Goal: Information Seeking & Learning: Learn about a topic

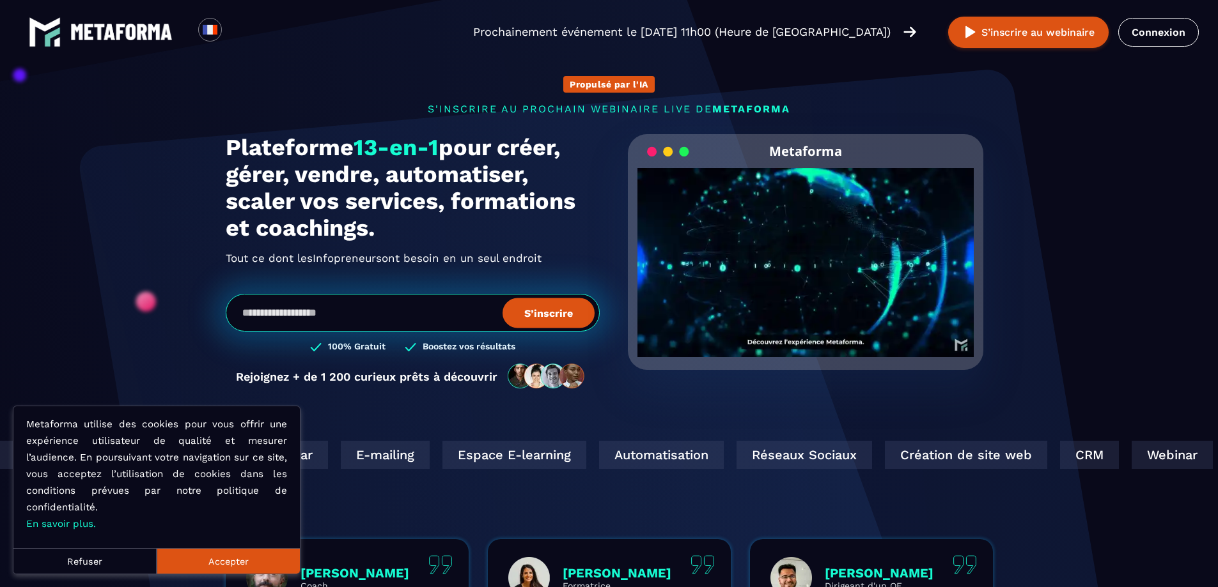
click at [148, 563] on button "Refuser" at bounding box center [84, 561] width 143 height 26
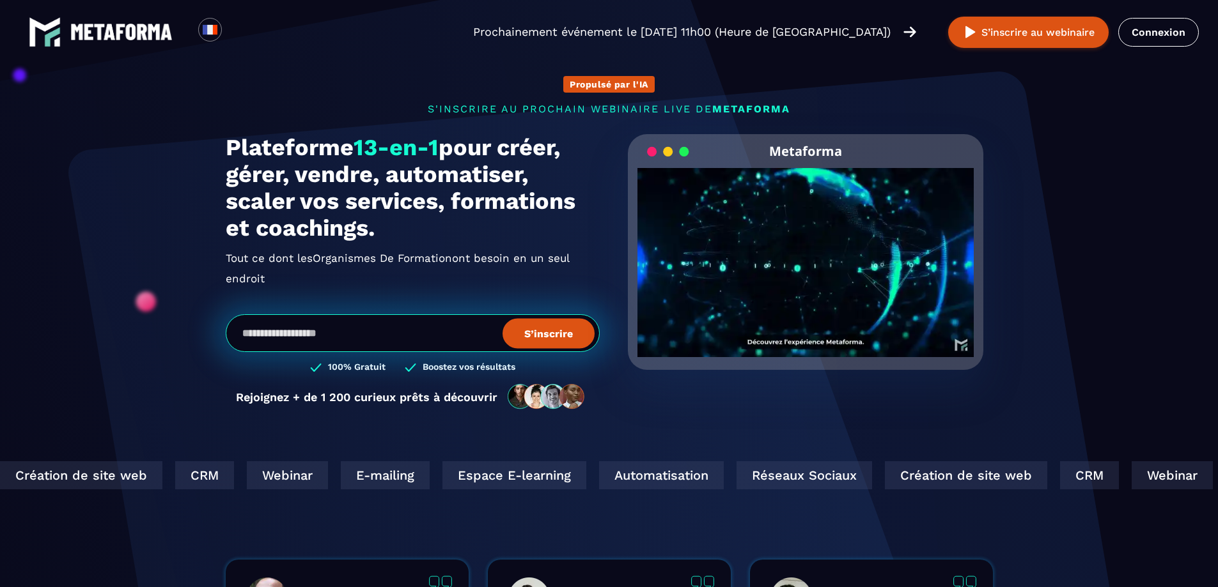
click at [801, 246] on video "Your browser does not support the video tag." at bounding box center [805, 252] width 337 height 168
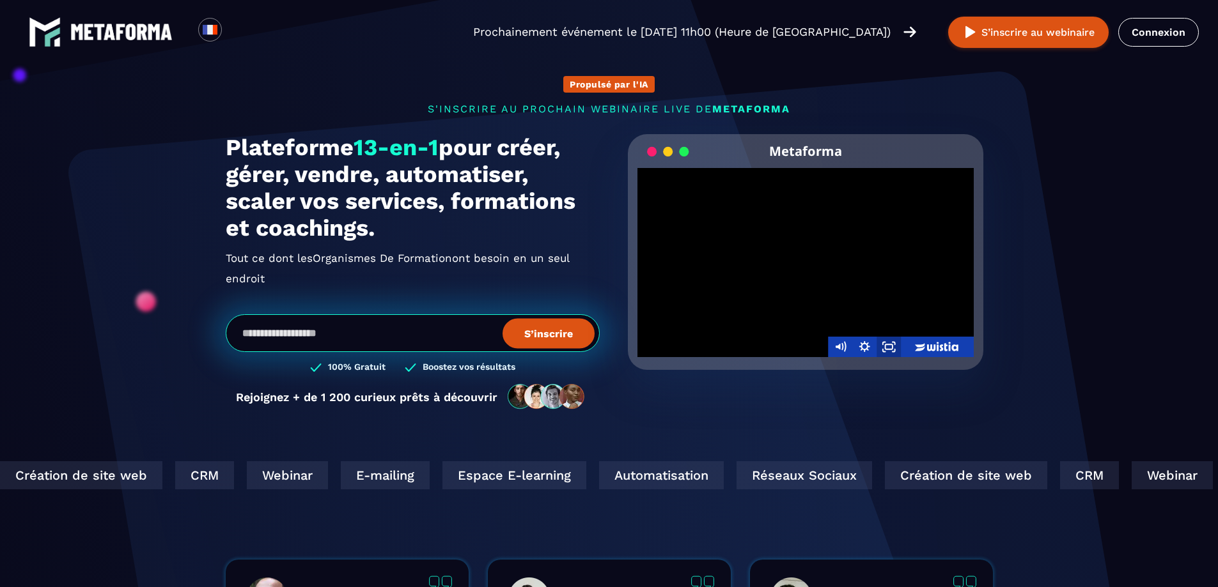
click at [889, 341] on icon "Fullscreen" at bounding box center [888, 347] width 24 height 20
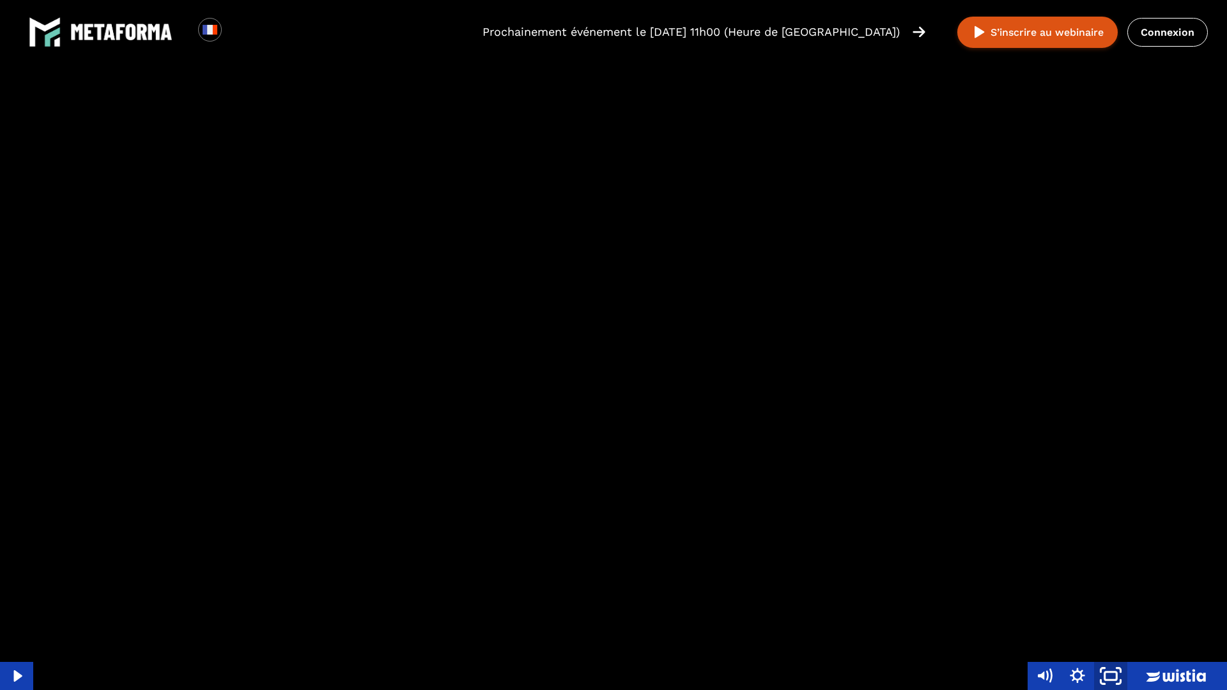
click at [1110, 587] on icon "Unfullscreen" at bounding box center [1111, 677] width 40 height 34
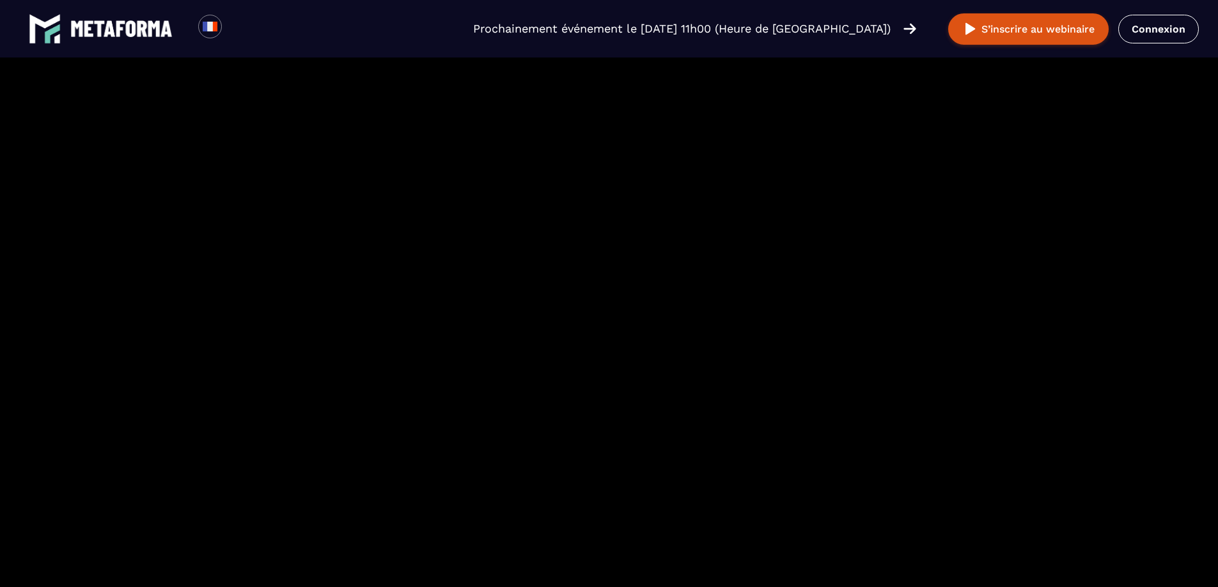
scroll to position [831, 0]
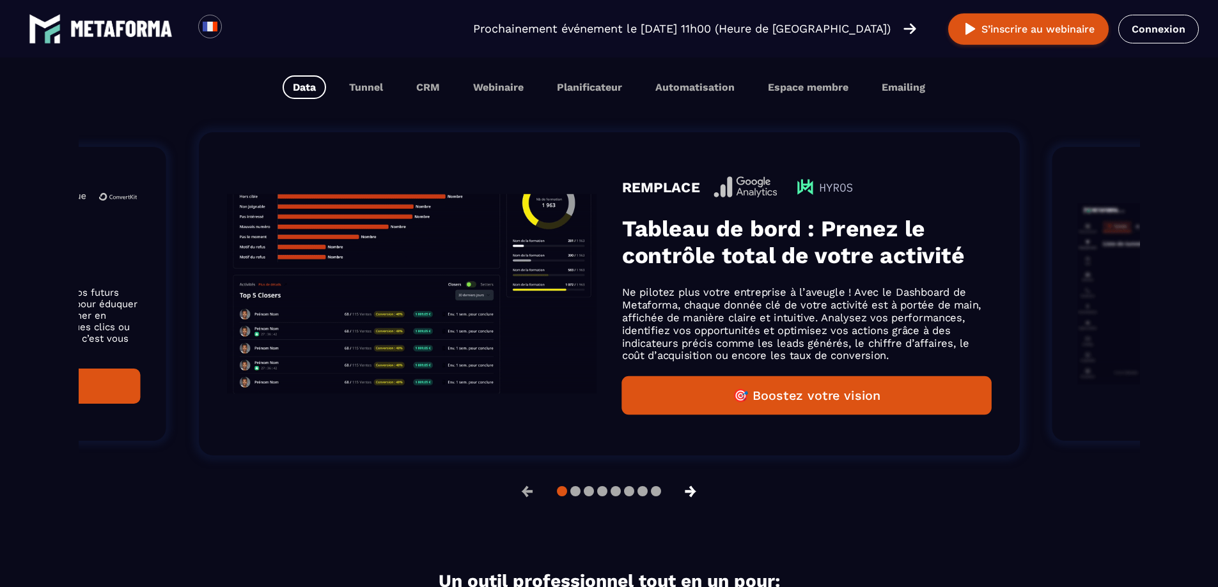
click at [690, 493] on button "→" at bounding box center [690, 491] width 33 height 31
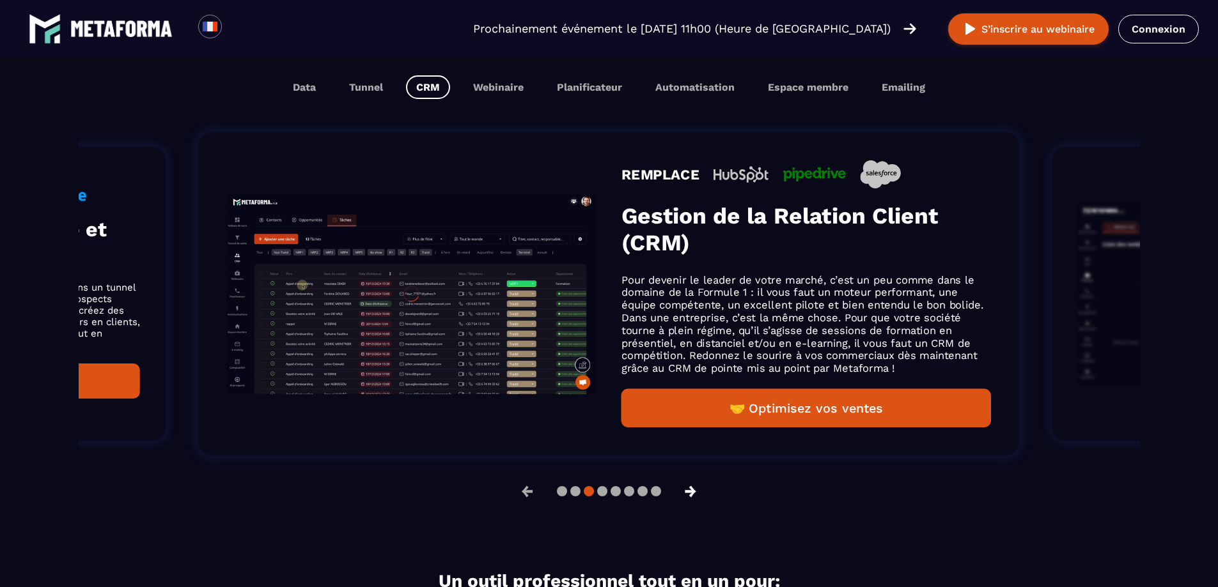
click at [691, 503] on button "→" at bounding box center [690, 491] width 33 height 31
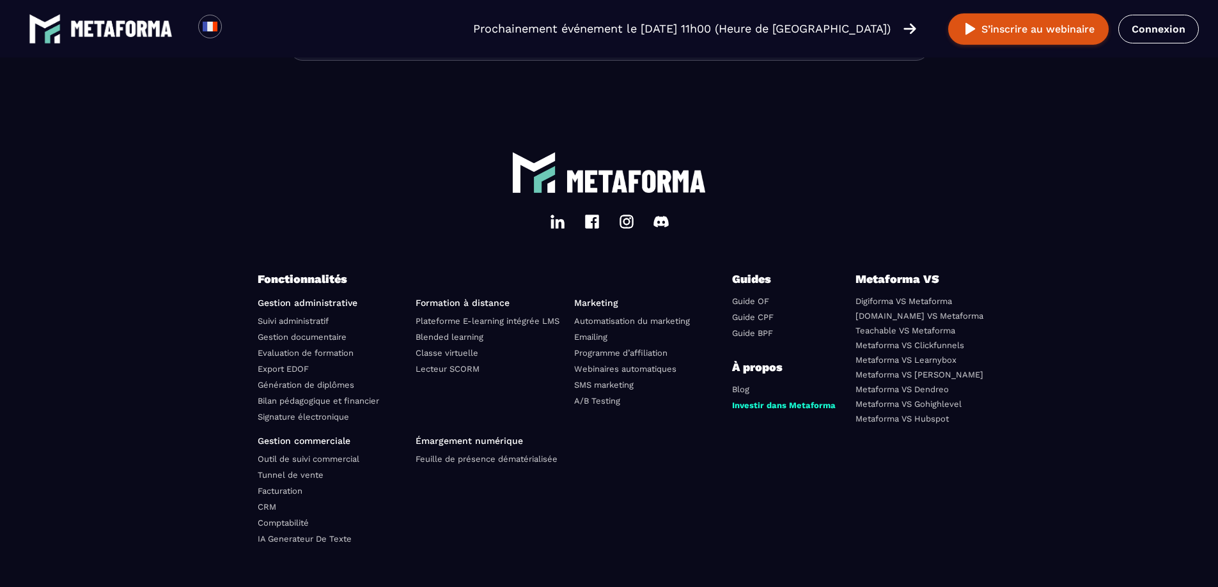
scroll to position [4365, 0]
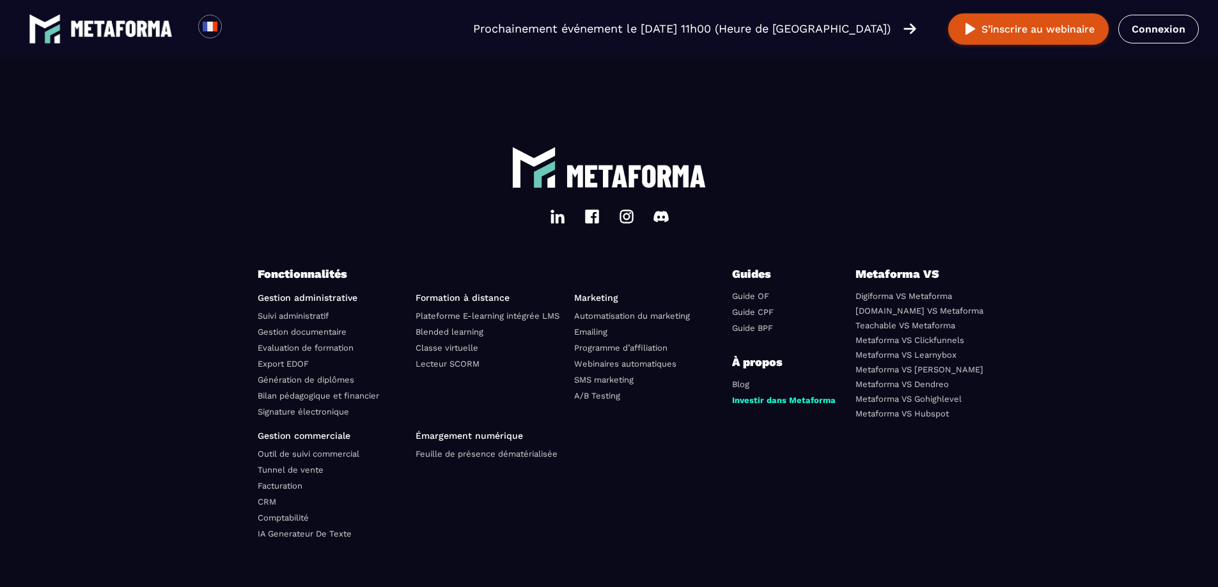
click at [290, 491] on link "Facturation" at bounding box center [280, 486] width 45 height 10
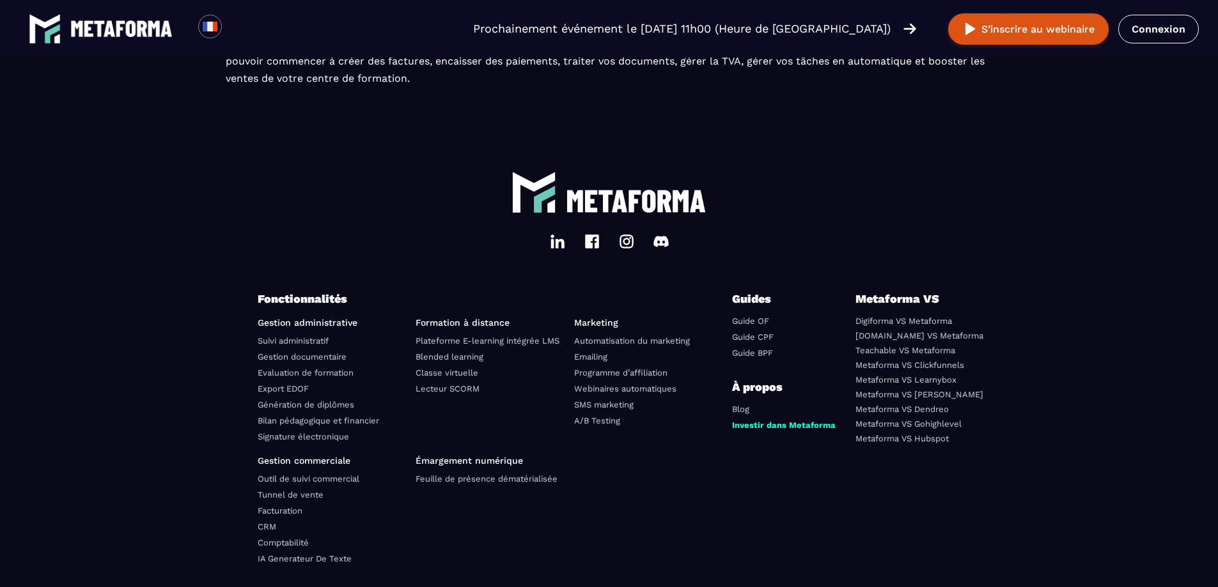
scroll to position [2173, 0]
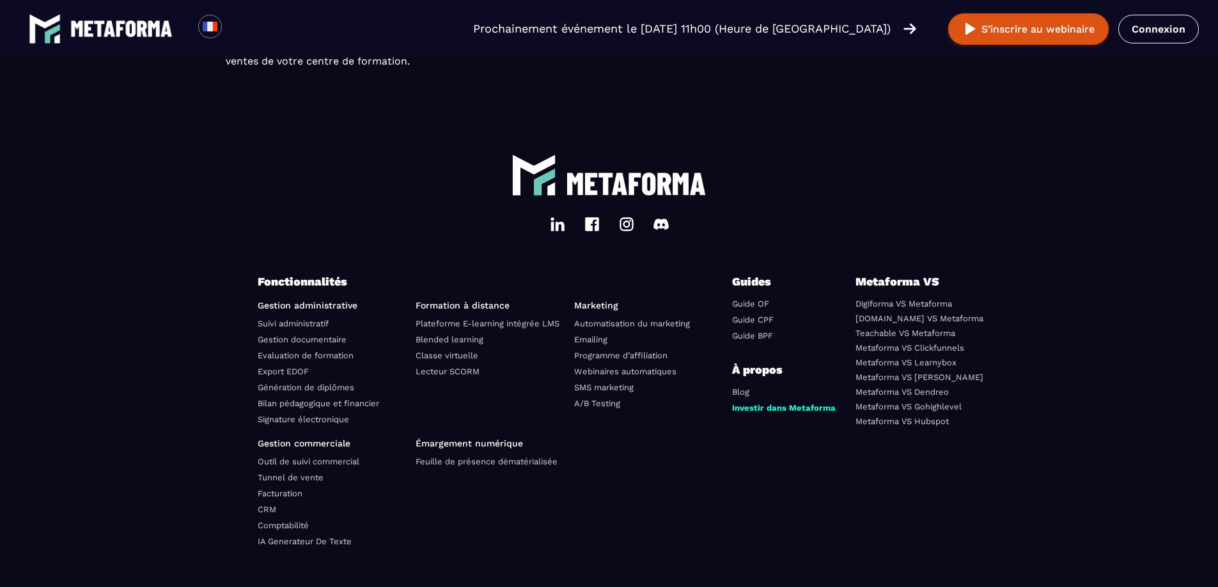
click at [287, 424] on link "Signature électronique" at bounding box center [303, 420] width 91 height 10
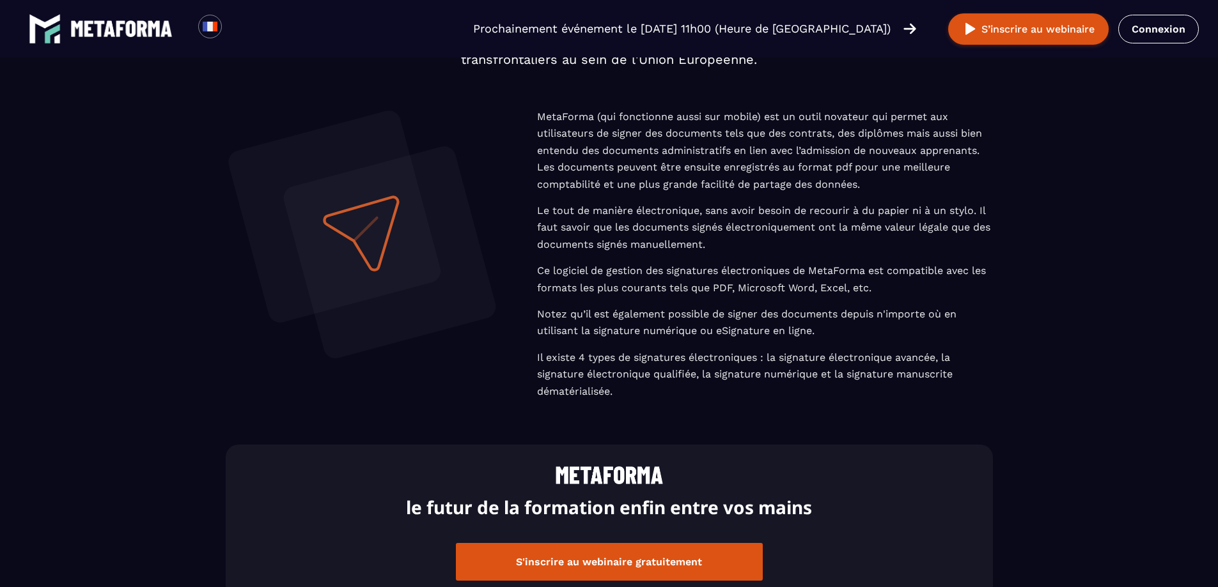
scroll to position [703, 0]
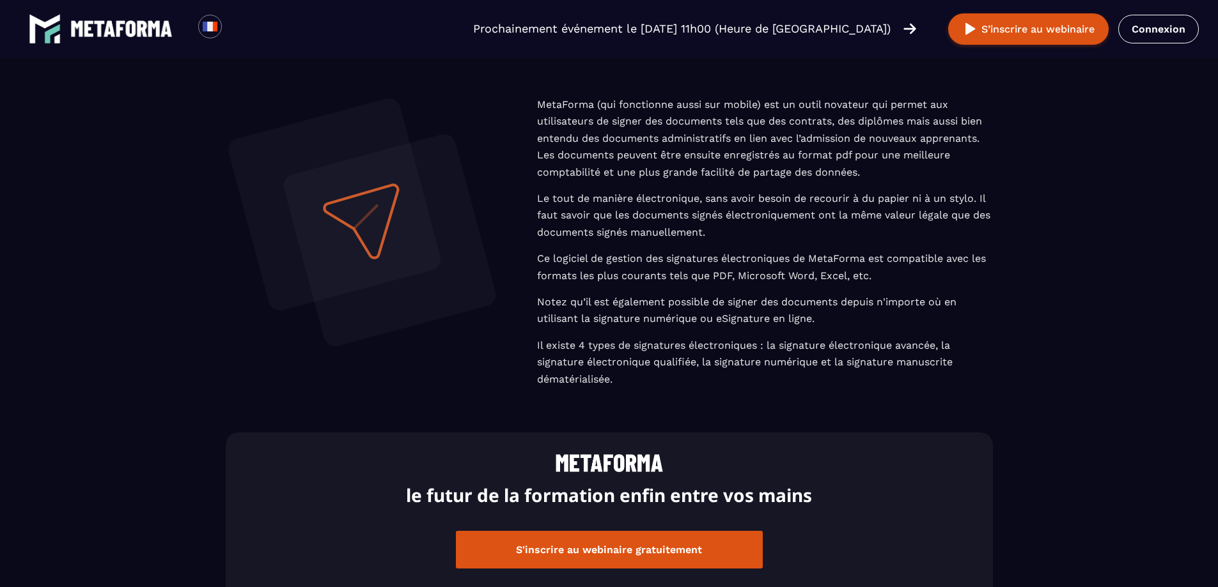
click at [655, 546] on button "S'inscrire au webinaire gratuitement" at bounding box center [609, 550] width 307 height 38
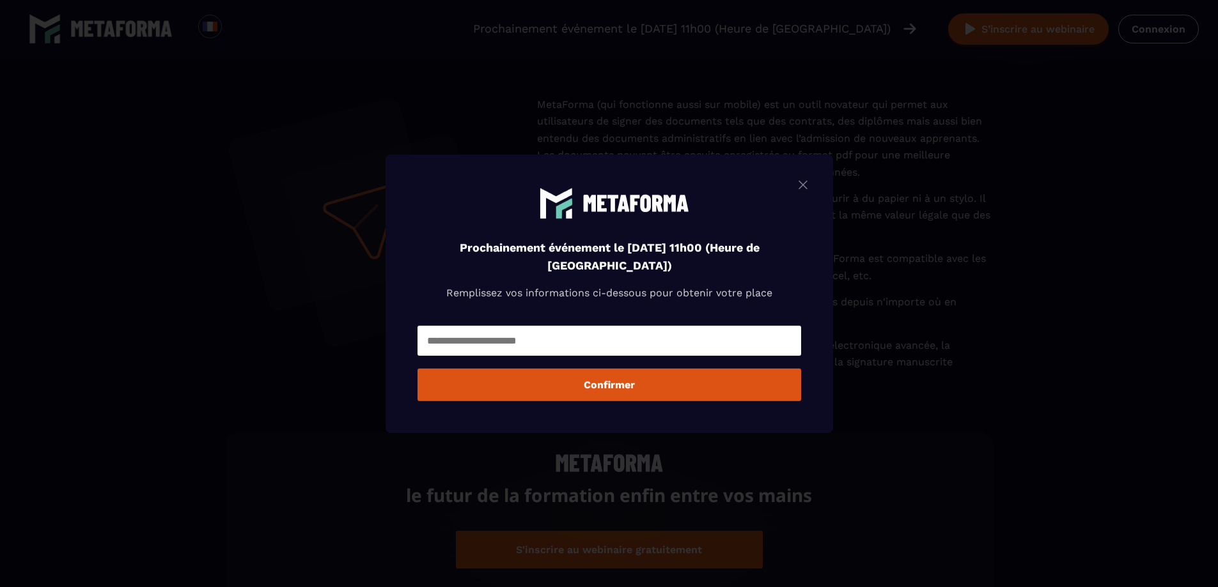
click at [807, 180] on img "Modal window" at bounding box center [802, 184] width 15 height 16
